Goal: Check status: Check status

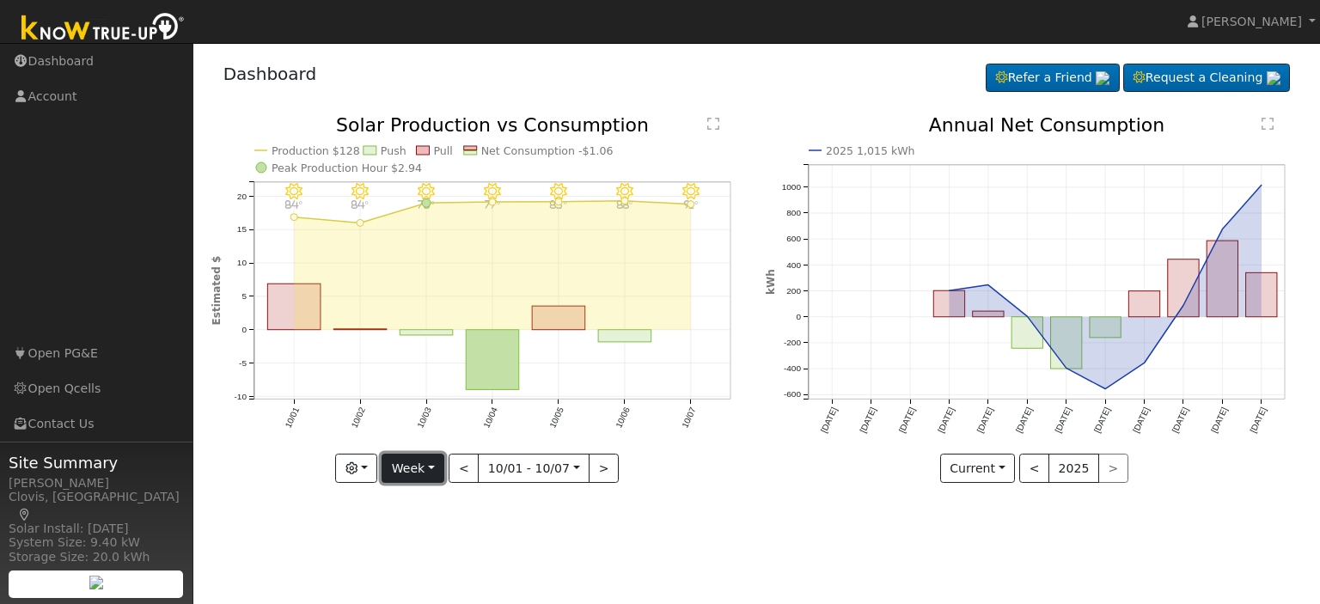
click at [442, 466] on button "Week" at bounding box center [412, 468] width 63 height 29
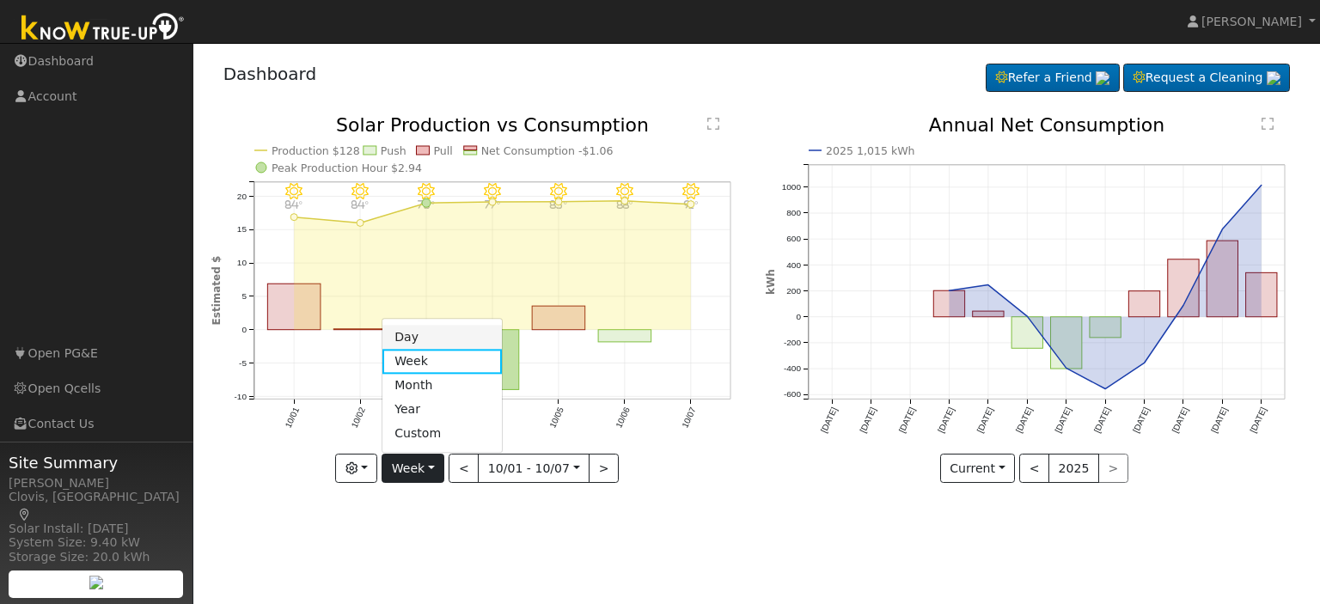
click at [443, 332] on link "Day" at bounding box center [441, 338] width 119 height 24
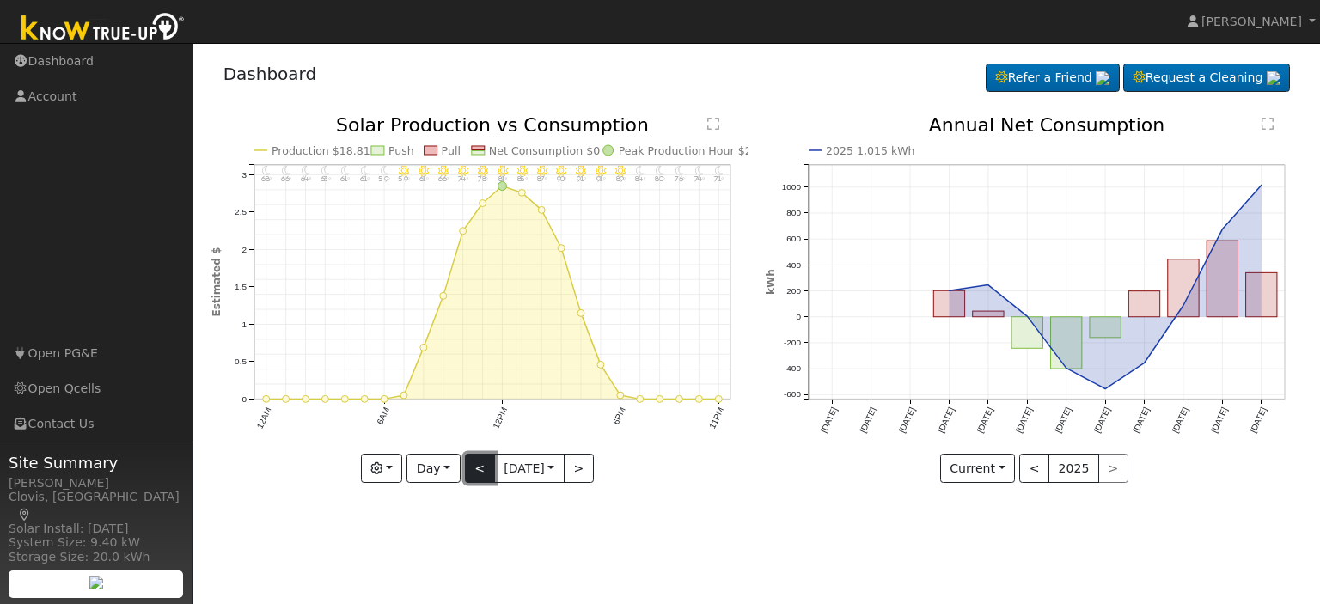
click at [472, 473] on button "<" at bounding box center [480, 468] width 30 height 29
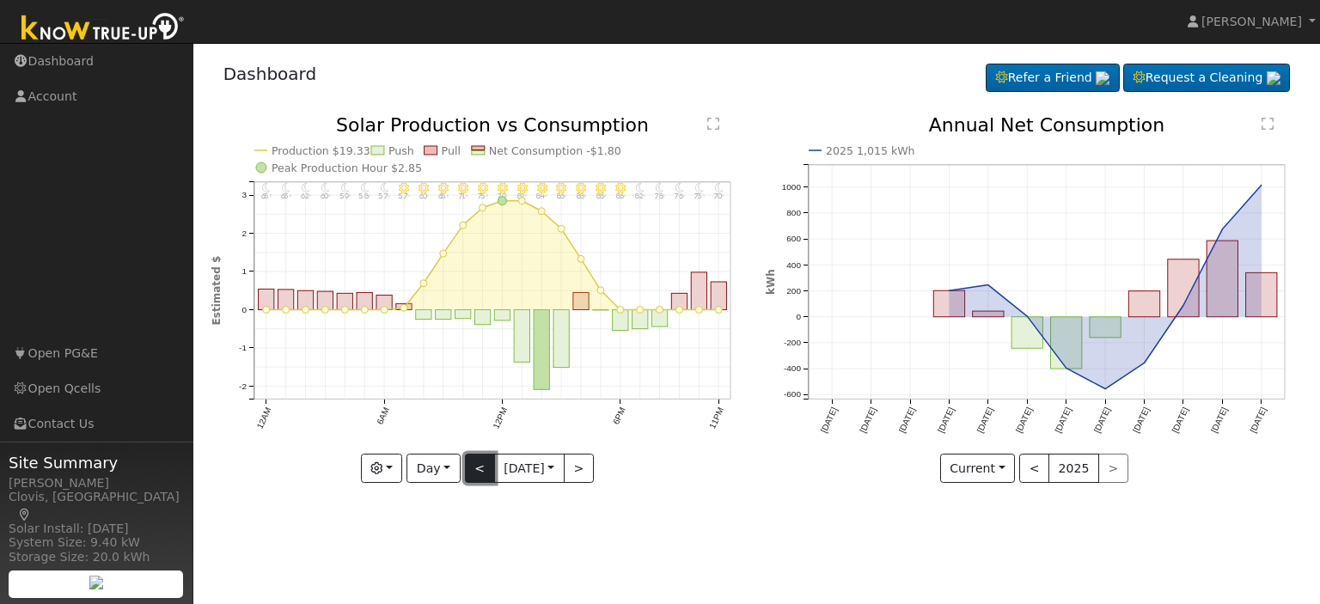
click at [472, 473] on button "<" at bounding box center [480, 468] width 30 height 29
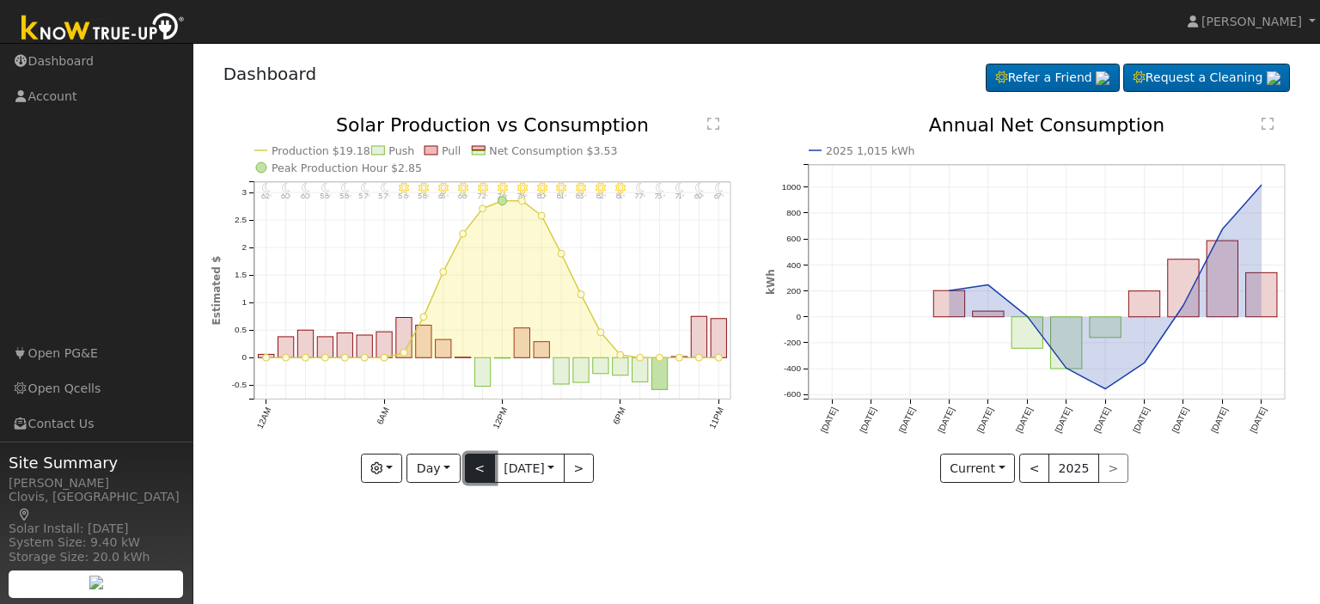
click at [472, 473] on button "<" at bounding box center [480, 468] width 30 height 29
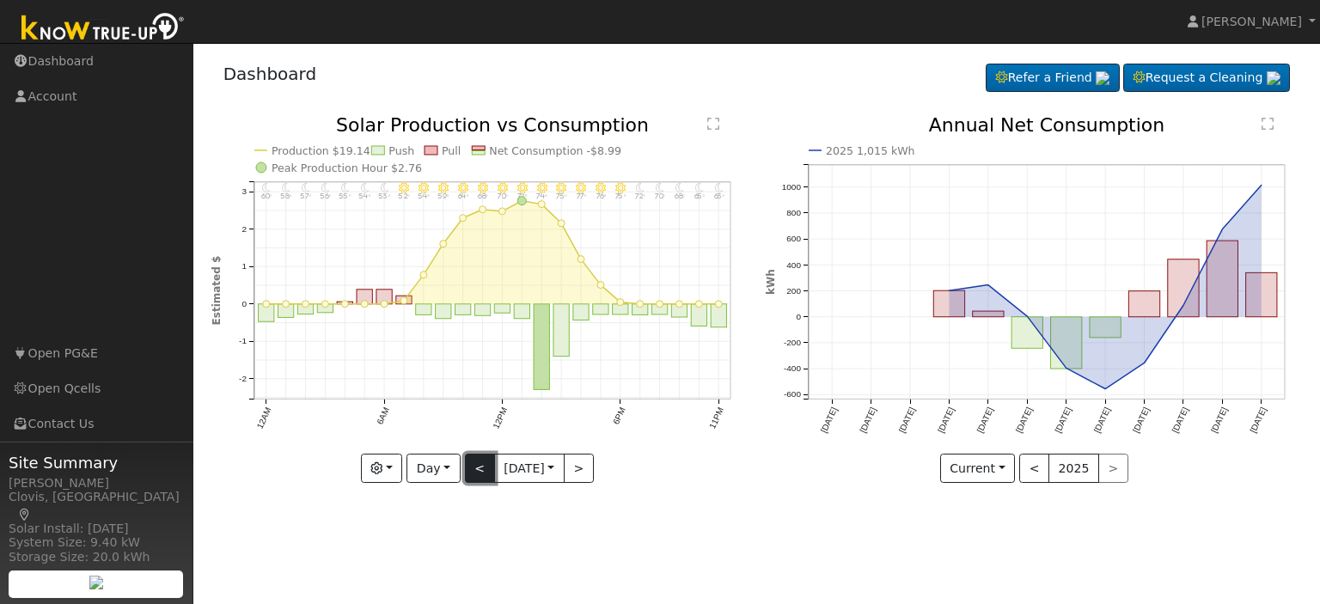
click at [472, 473] on button "<" at bounding box center [480, 468] width 30 height 29
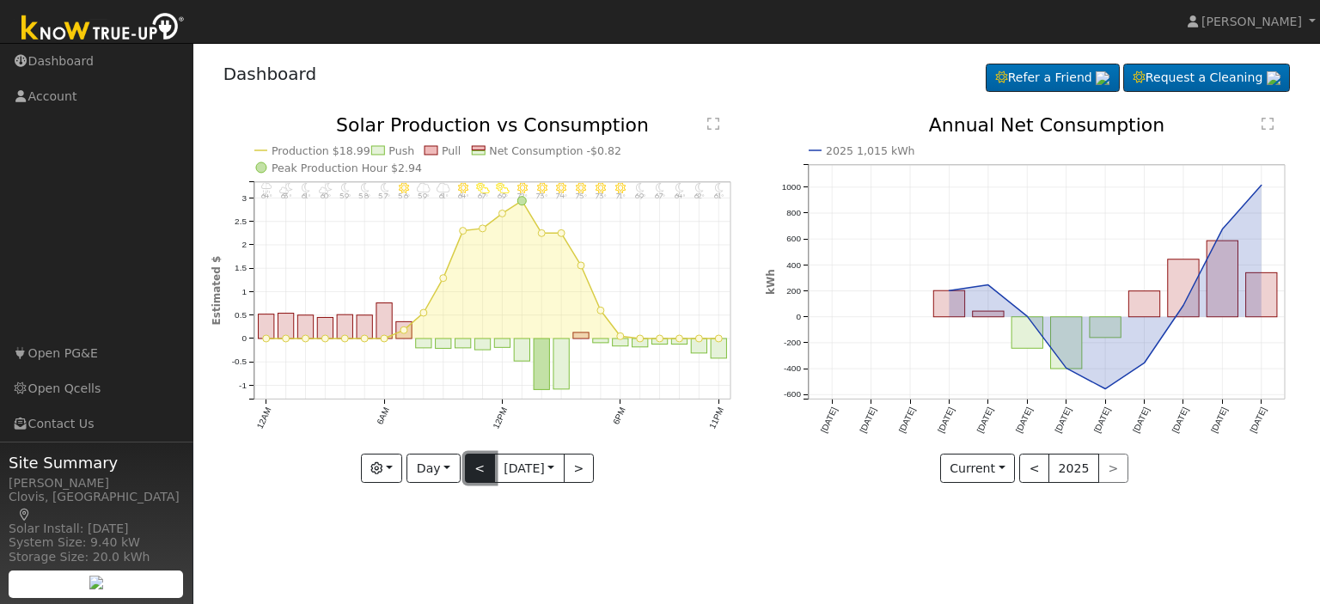
click at [472, 473] on button "<" at bounding box center [480, 468] width 30 height 29
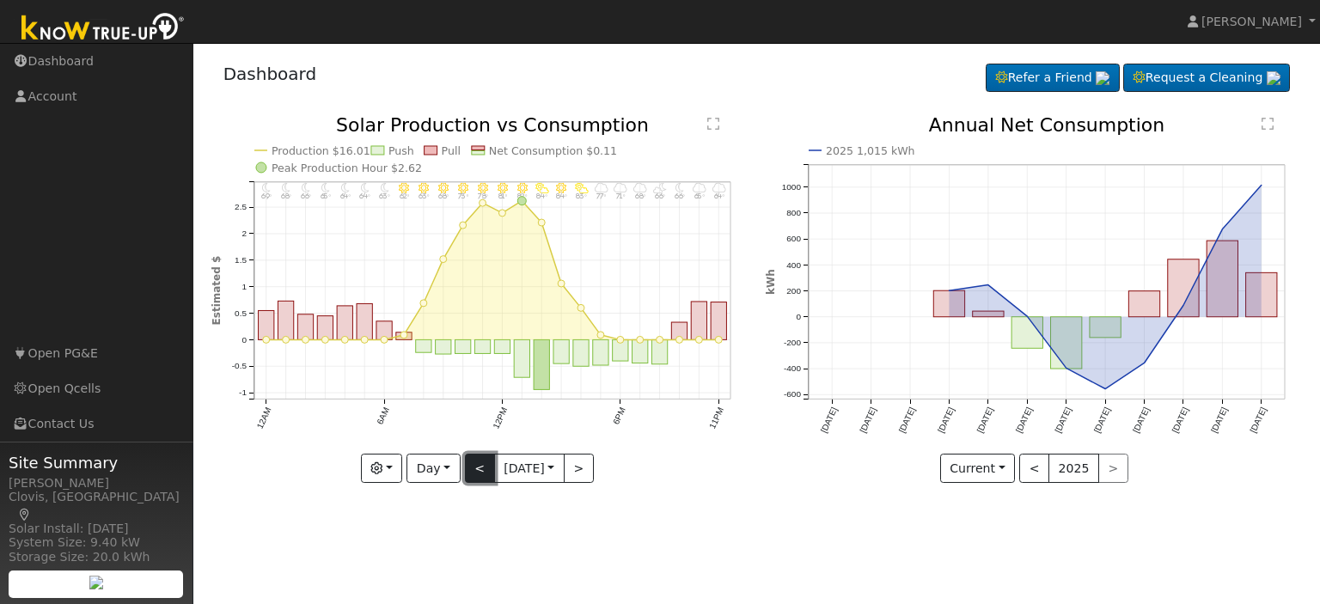
click at [472, 473] on button "<" at bounding box center [480, 468] width 30 height 29
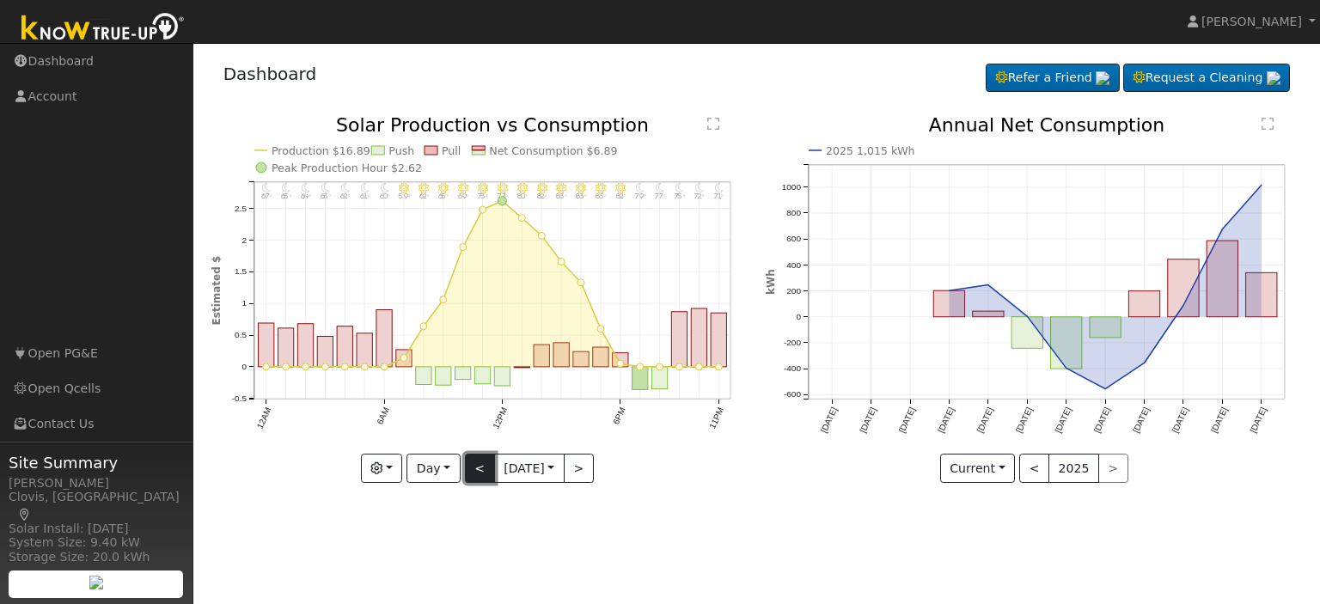
click at [472, 473] on button "<" at bounding box center [480, 468] width 30 height 29
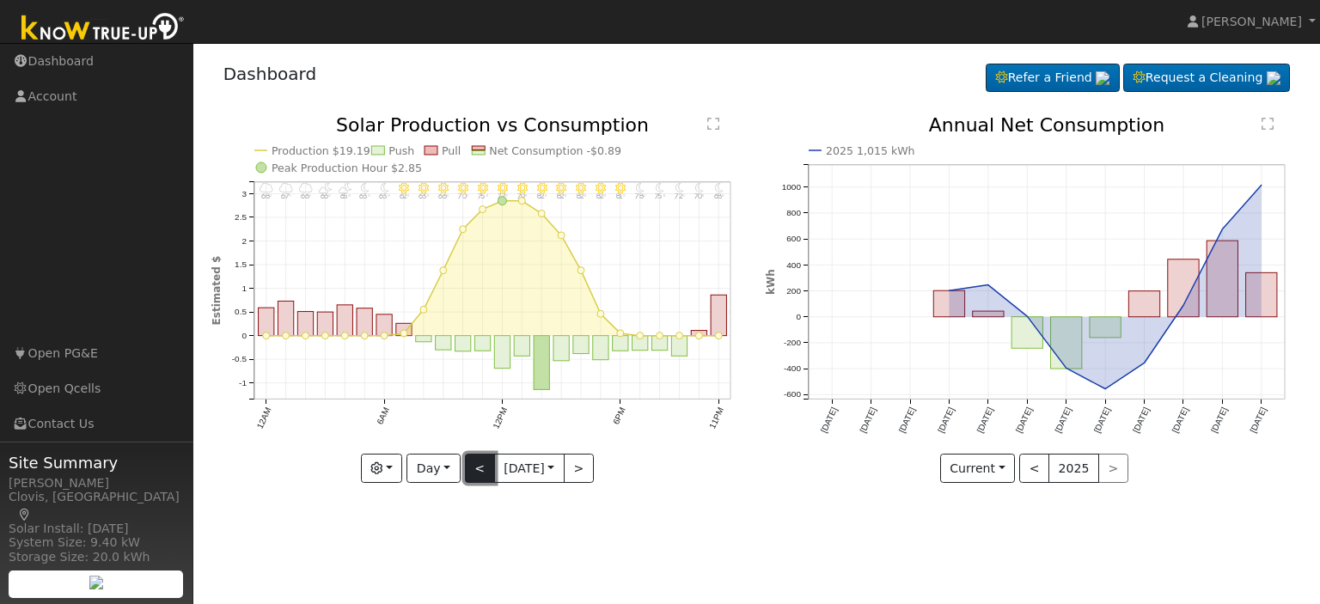
click at [472, 473] on button "<" at bounding box center [480, 468] width 30 height 29
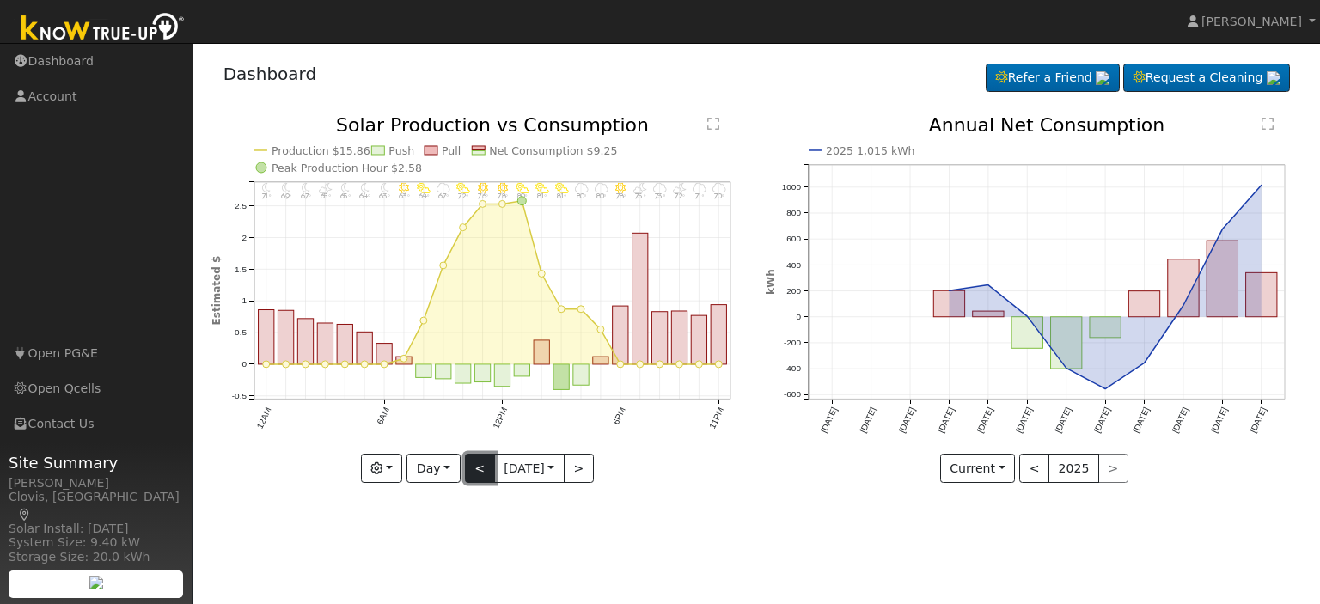
click at [472, 473] on button "<" at bounding box center [480, 468] width 30 height 29
type input "[DATE]"
